Goal: Information Seeking & Learning: Learn about a topic

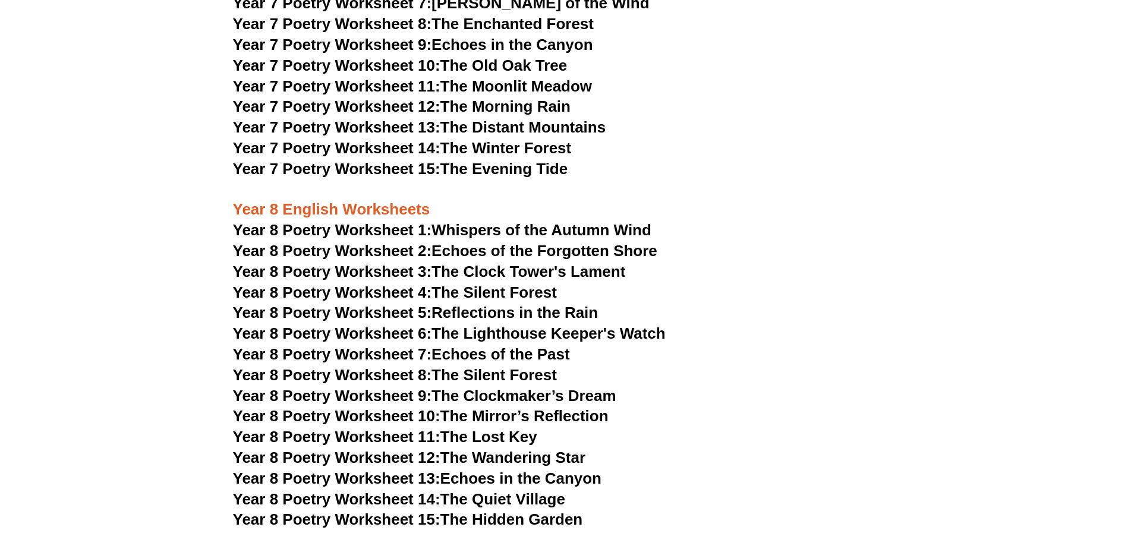
scroll to position [6887, 0]
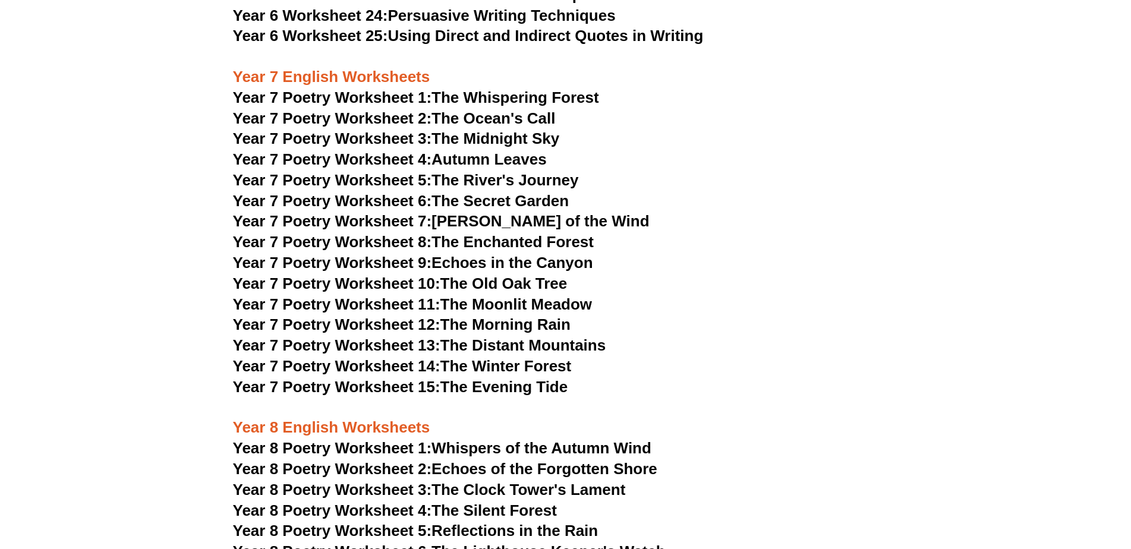
click at [382, 89] on span "Year 7 Poetry Worksheet 1:" at bounding box center [332, 98] width 199 height 18
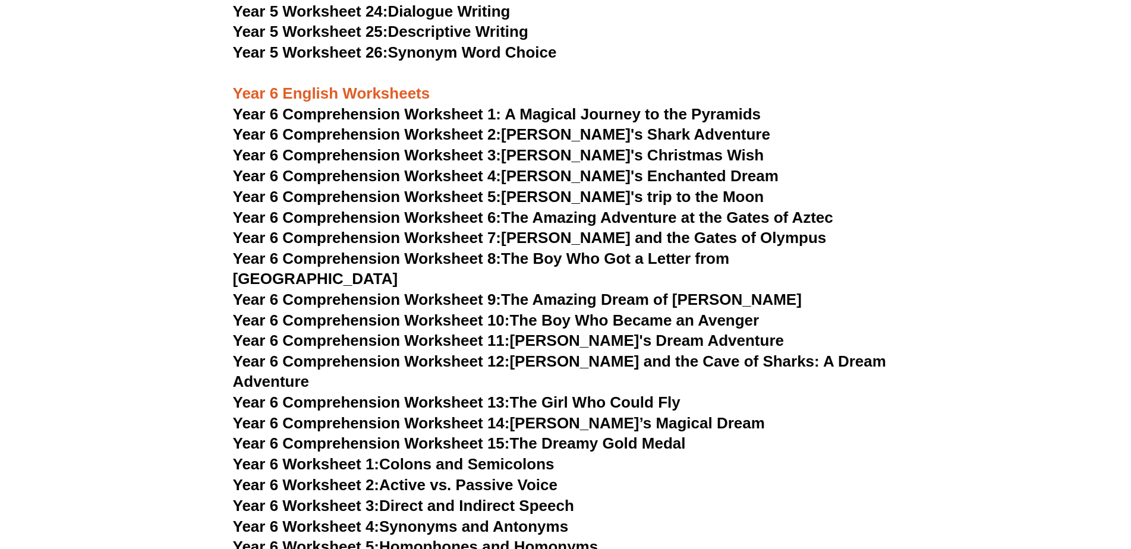
scroll to position [5936, 0]
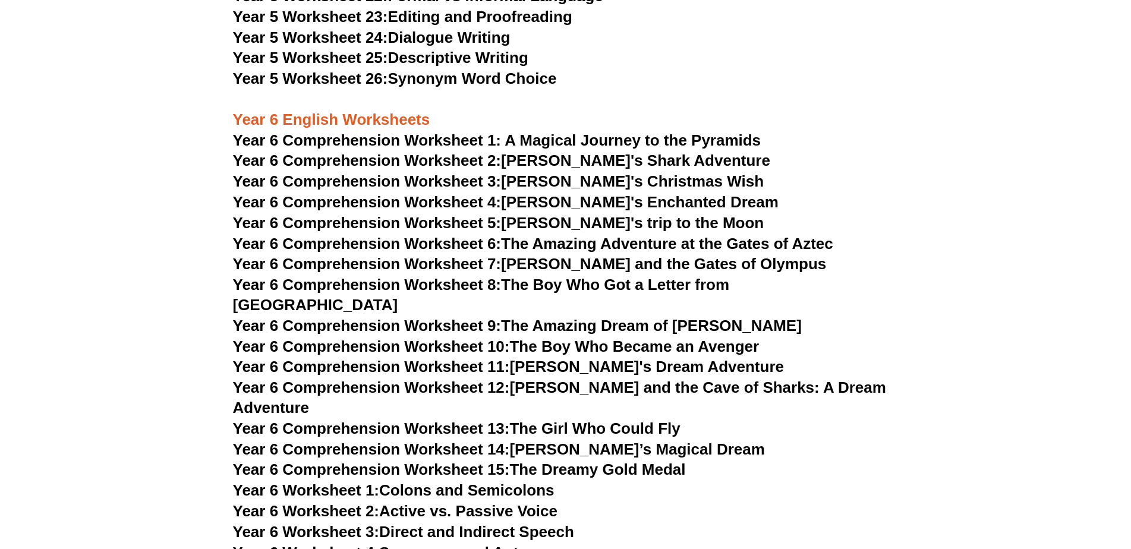
click at [487, 137] on span "Year 6 Comprehension Worksheet 1: A Magical Journey to the Pyramids" at bounding box center [497, 140] width 528 height 18
click at [574, 199] on link "Year 6 Comprehension Worksheet 4: Lily's Enchanted Dream" at bounding box center [506, 202] width 546 height 18
click at [561, 162] on link "Year 6 Comprehension Worksheet 2: Jake's Shark Adventure" at bounding box center [501, 161] width 537 height 18
click at [374, 182] on span "Year 6 Comprehension Worksheet 3:" at bounding box center [367, 181] width 269 height 18
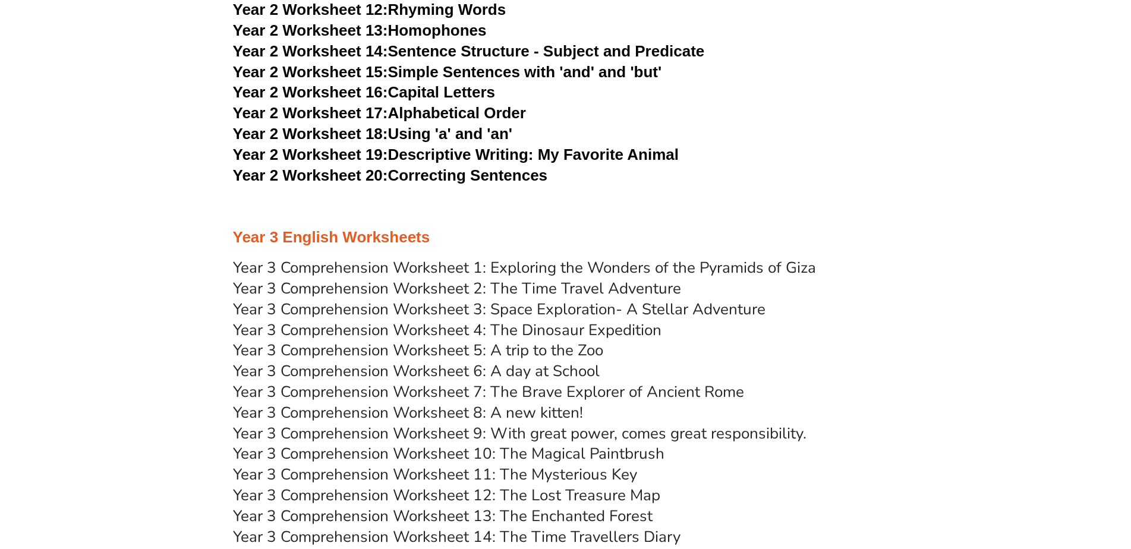
scroll to position [3202, 0]
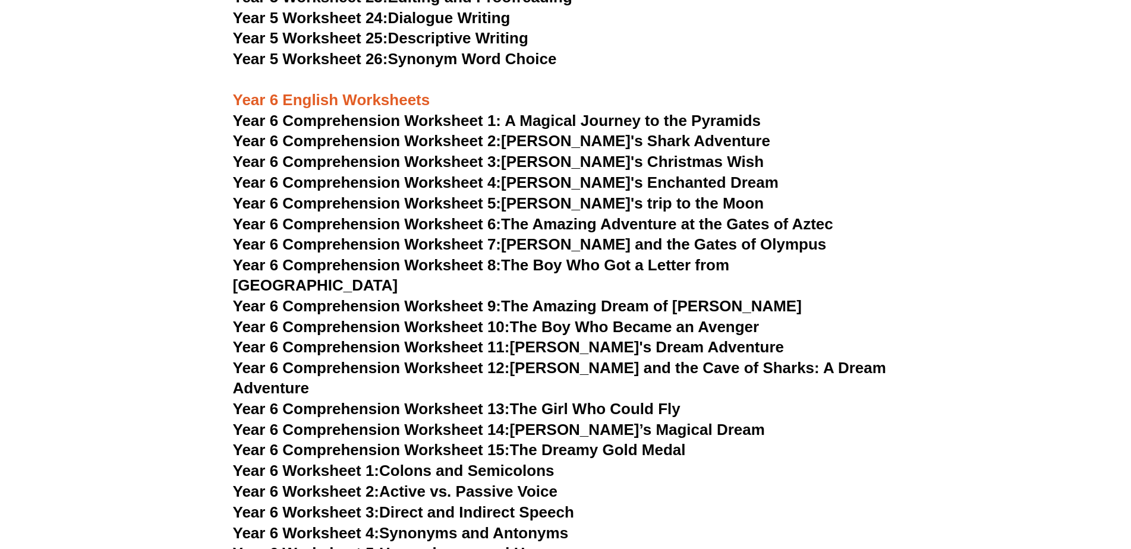
scroll to position [5933, 0]
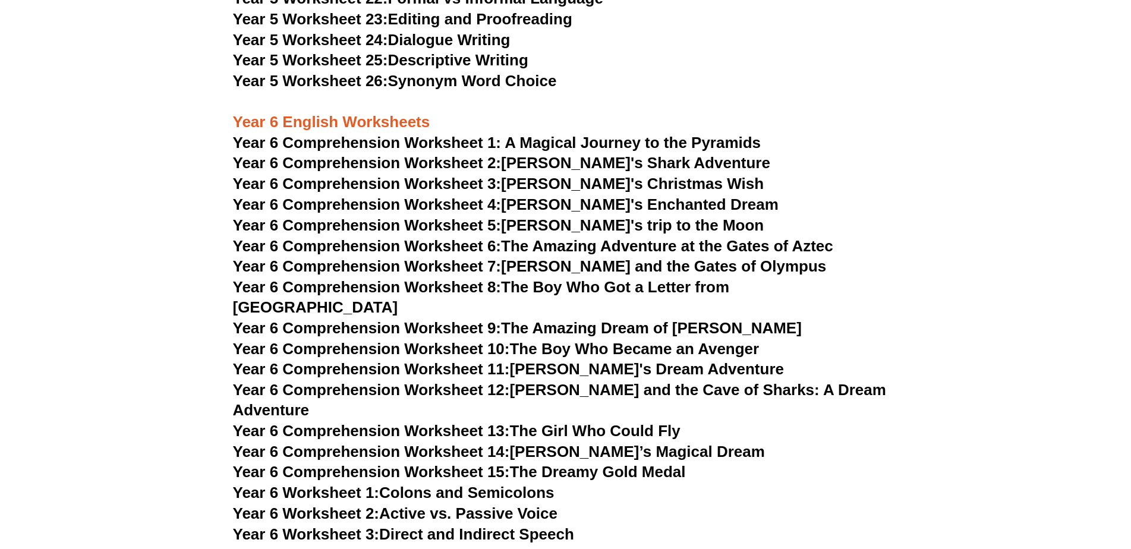
click at [546, 224] on link "Year 6 Comprehension Worksheet 5: [PERSON_NAME]'s trip to the Moon" at bounding box center [498, 225] width 531 height 18
click at [502, 246] on span "Year 6 Comprehension Worksheet 6:" at bounding box center [367, 246] width 269 height 18
click at [494, 265] on span "Year 6 Comprehension Worksheet 7:" at bounding box center [367, 266] width 269 height 18
click at [496, 286] on span "Year 6 Comprehension Worksheet 8:" at bounding box center [367, 287] width 269 height 18
click at [450, 319] on span "Year 6 Comprehension Worksheet 9:" at bounding box center [367, 328] width 269 height 18
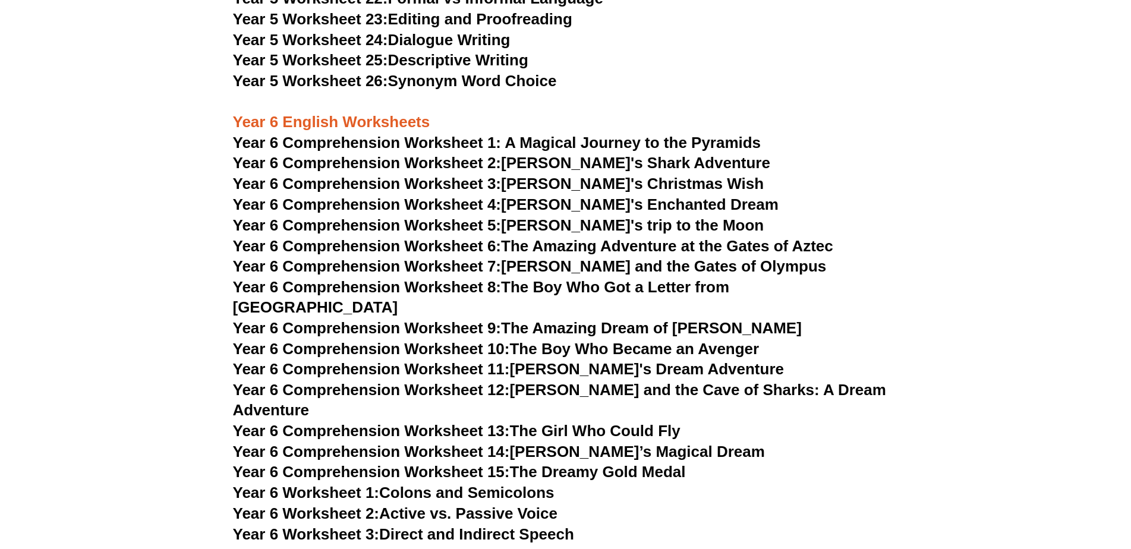
click at [474, 340] on span "Year 6 Comprehension Worksheet 10:" at bounding box center [371, 349] width 277 height 18
click at [433, 360] on span "Year 6 Comprehension Worksheet 11:" at bounding box center [371, 369] width 277 height 18
click at [456, 381] on span "Year 6 Comprehension Worksheet 12:" at bounding box center [371, 390] width 277 height 18
click at [471, 422] on span "Year 6 Comprehension Worksheet 13:" at bounding box center [371, 431] width 277 height 18
click at [428, 443] on span "Year 6 Comprehension Worksheet 14:" at bounding box center [371, 452] width 277 height 18
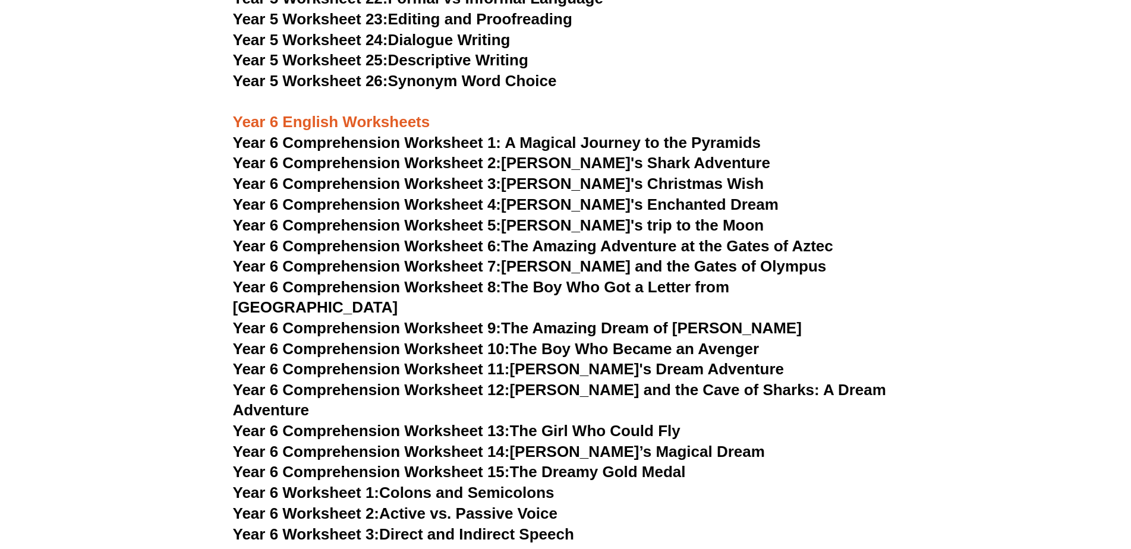
click at [441, 463] on span "Year 6 Comprehension Worksheet 15:" at bounding box center [371, 472] width 277 height 18
click at [506, 443] on span "Year 6 Comprehension Worksheet 14:" at bounding box center [371, 452] width 277 height 18
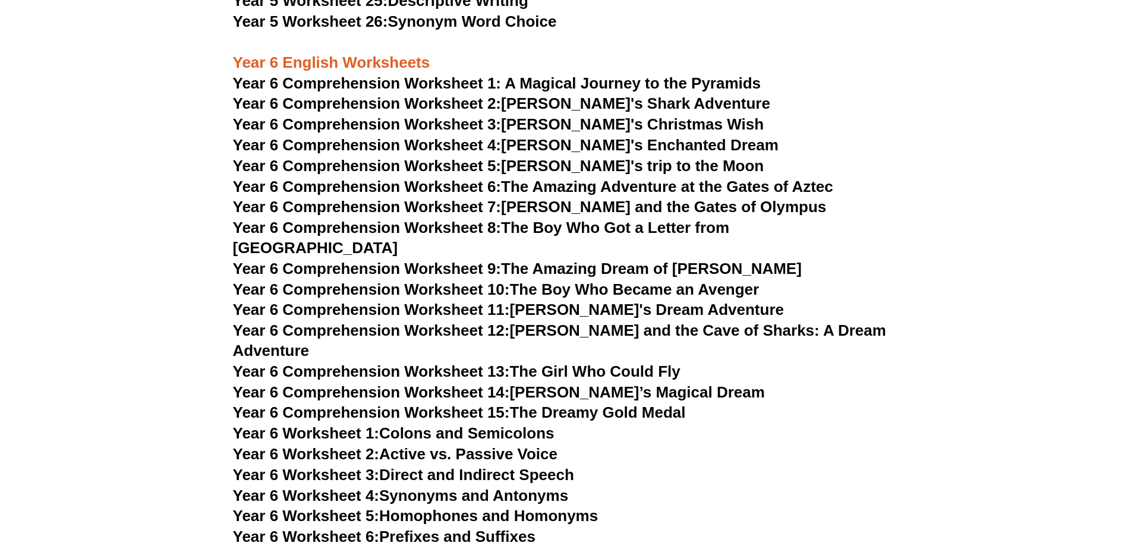
click at [453, 424] on link "Year 6 Worksheet 1: Colons and Semicolons" at bounding box center [394, 433] width 322 height 18
click at [396, 445] on link "Year 6 Worksheet 2: Active vs. Passive Voice" at bounding box center [395, 454] width 325 height 18
click at [413, 466] on link "Year 6 Worksheet 3: Direct and Indirect Speech" at bounding box center [403, 475] width 341 height 18
click at [390, 487] on link "Year 6 Worksheet 4: Synonyms and Antonyms" at bounding box center [401, 496] width 336 height 18
click at [427, 528] on link "Year 6 Worksheet 6: Prefixes and Suffixes" at bounding box center [384, 537] width 303 height 18
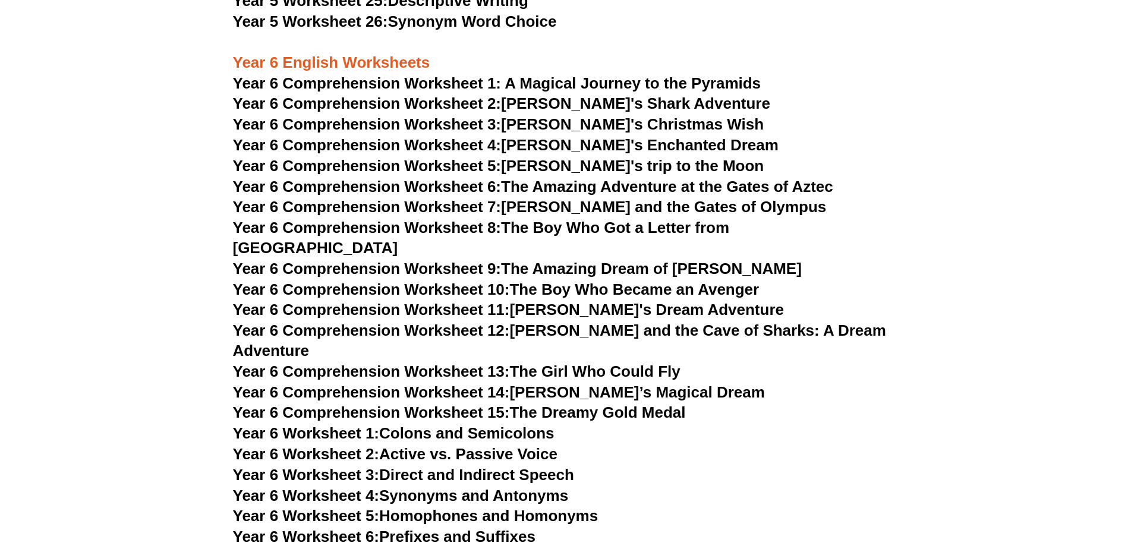
click at [407, 549] on link "Year 6 Worksheet 7: Similes, Metaphors, and Personification" at bounding box center [452, 558] width 439 height 18
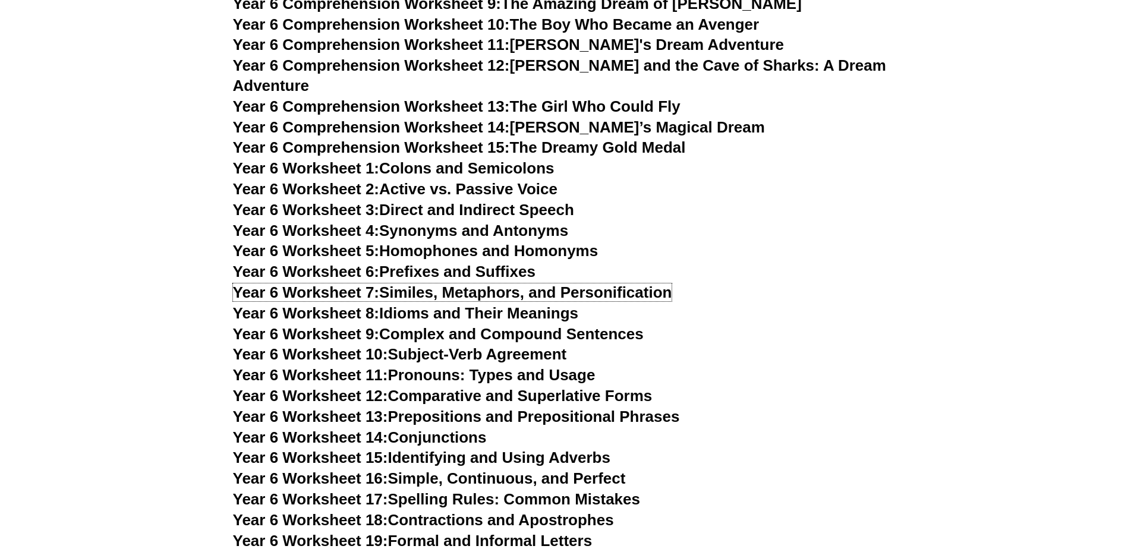
scroll to position [6290, 0]
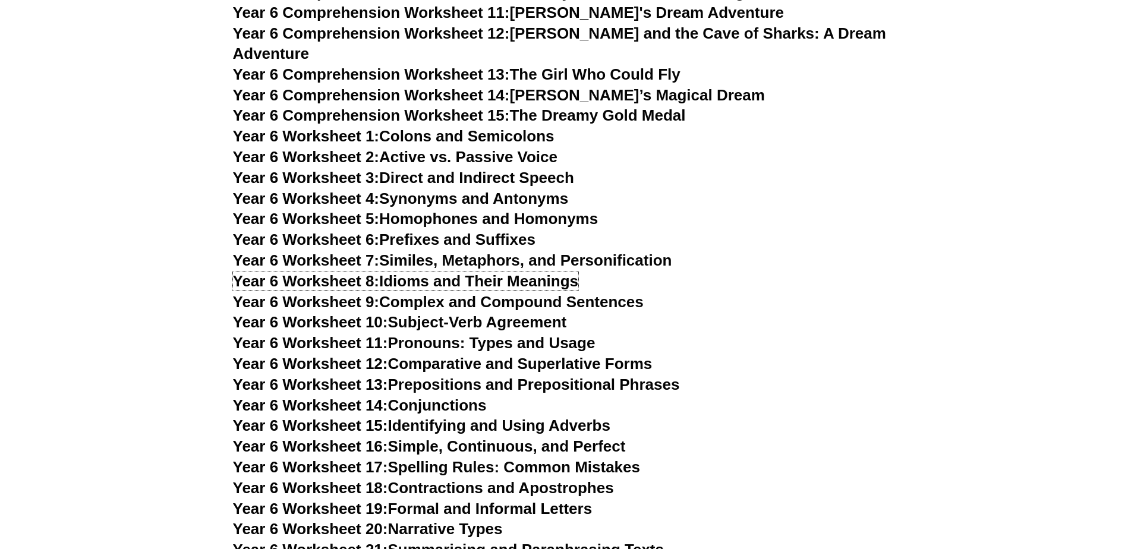
drag, startPoint x: 390, startPoint y: 242, endPoint x: 258, endPoint y: 149, distance: 161.9
click at [389, 272] on link "Year 6 Worksheet 8: Idioms and Their Meanings" at bounding box center [405, 281] width 345 height 18
click at [380, 293] on span "Year 6 Worksheet 9:" at bounding box center [306, 302] width 147 height 18
click at [398, 313] on link "Year 6 Worksheet 10: Subject-Verb Agreement" at bounding box center [400, 322] width 334 height 18
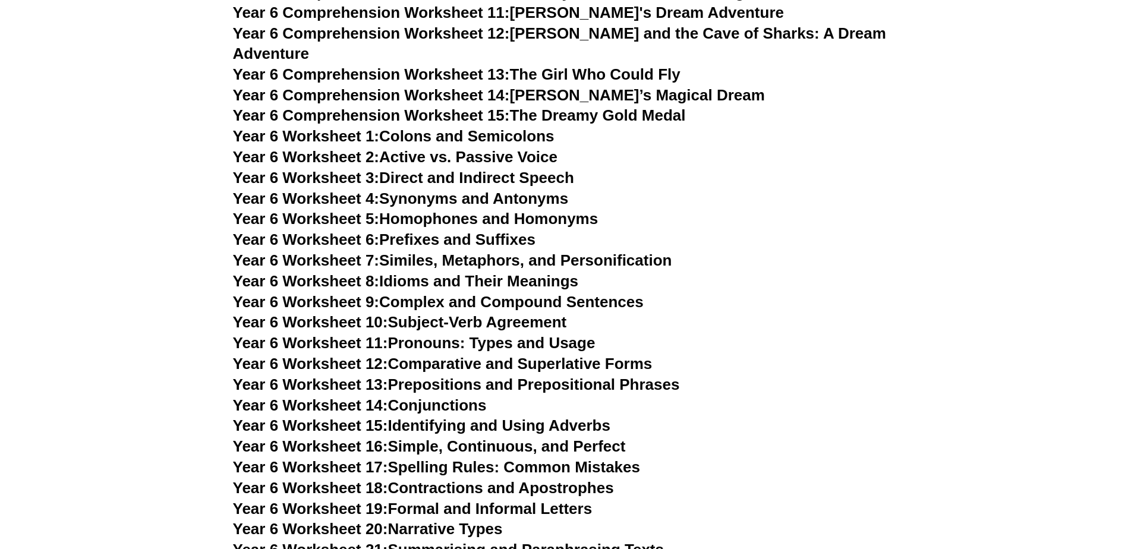
click at [399, 210] on link "Year 6 Worksheet 5: Homophones and Homonyms" at bounding box center [416, 219] width 366 height 18
